Goal: Task Accomplishment & Management: Manage account settings

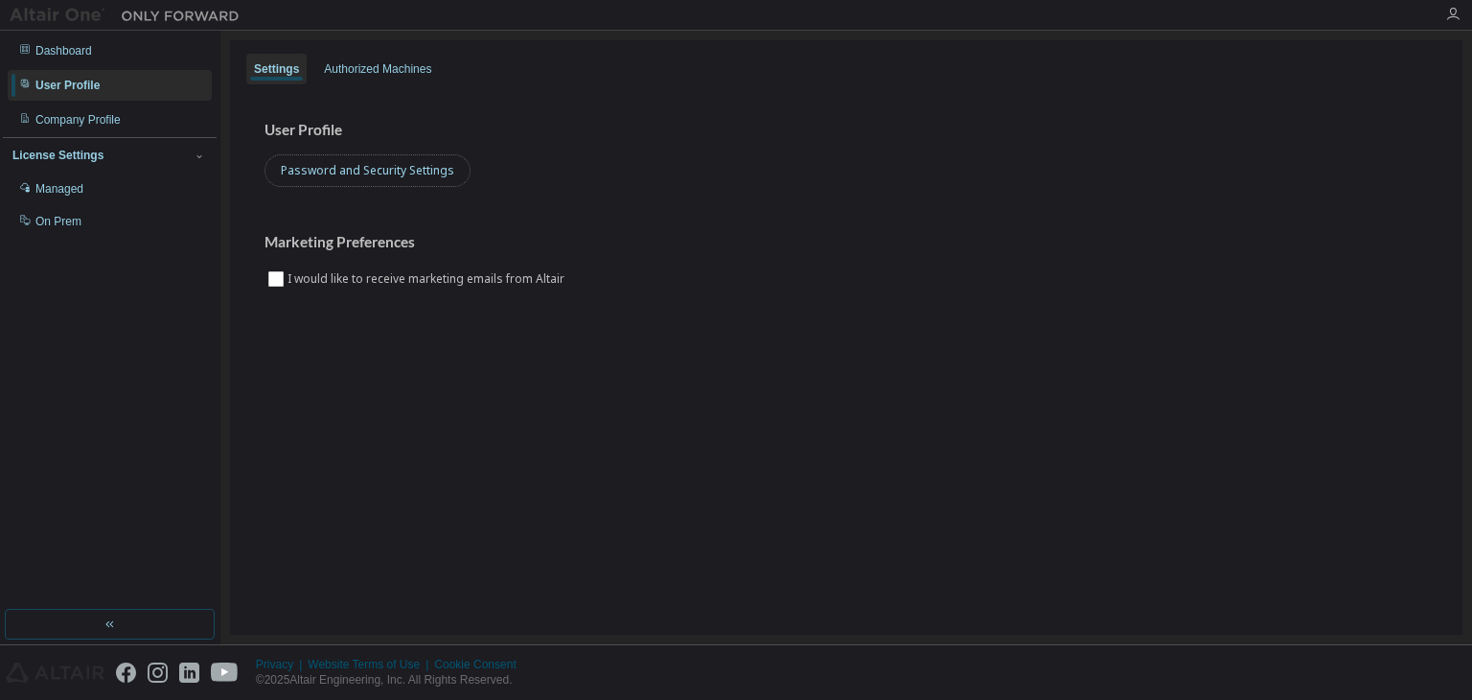
click at [410, 174] on button "Password and Security Settings" at bounding box center [368, 170] width 206 height 33
